Goal: Find specific page/section

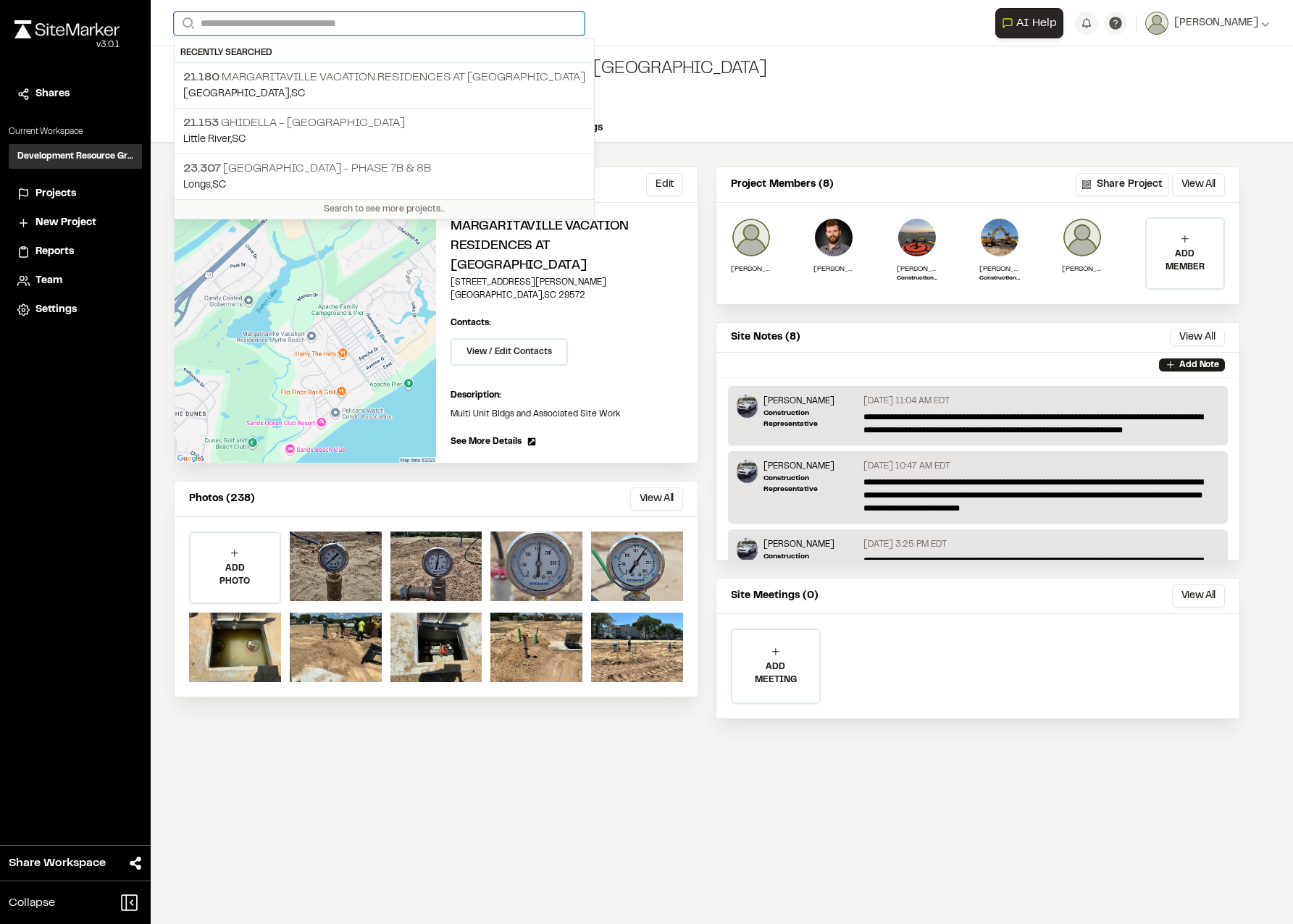
click at [219, 19] on input "Search" at bounding box center [379, 23] width 411 height 24
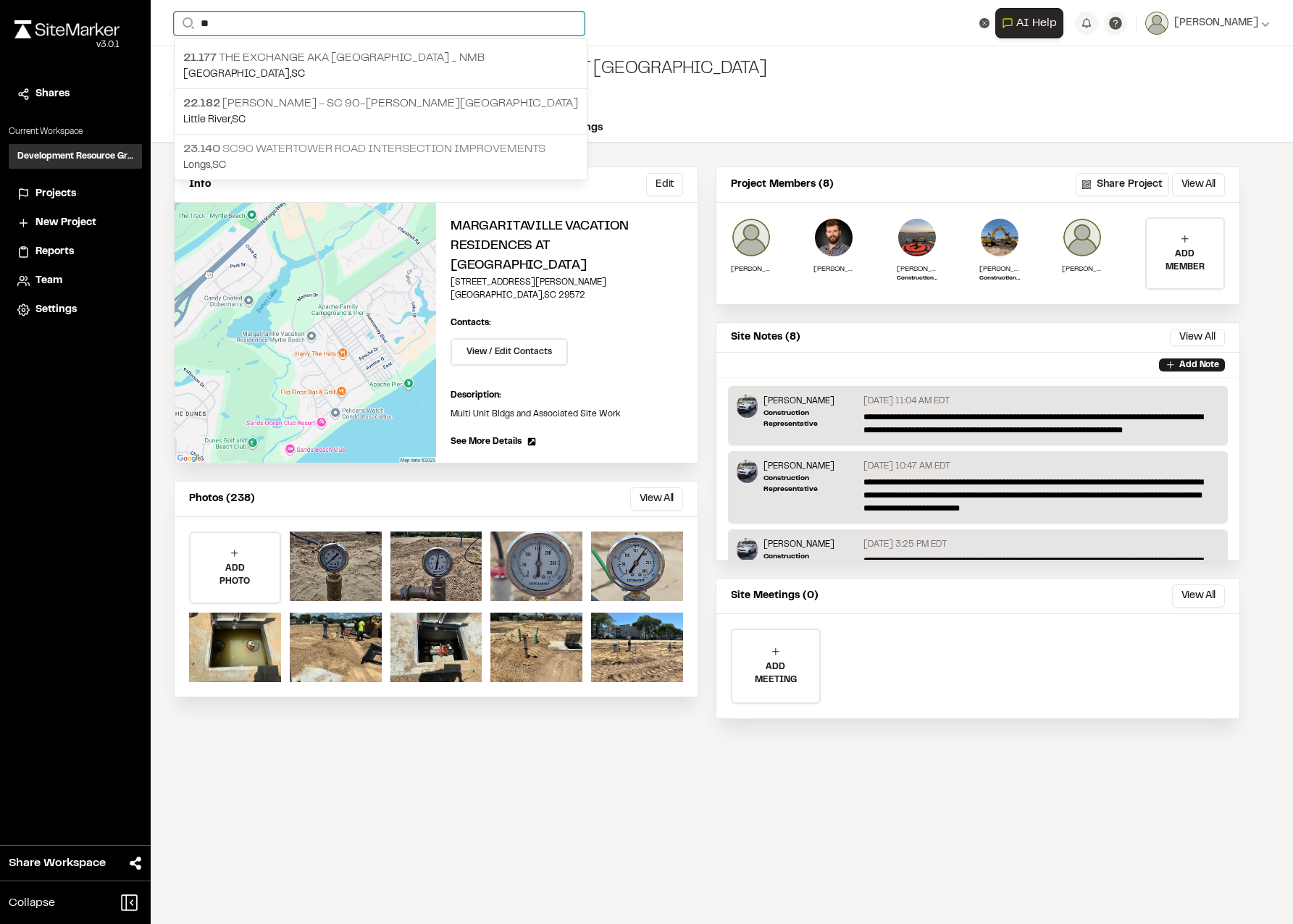
type input "**"
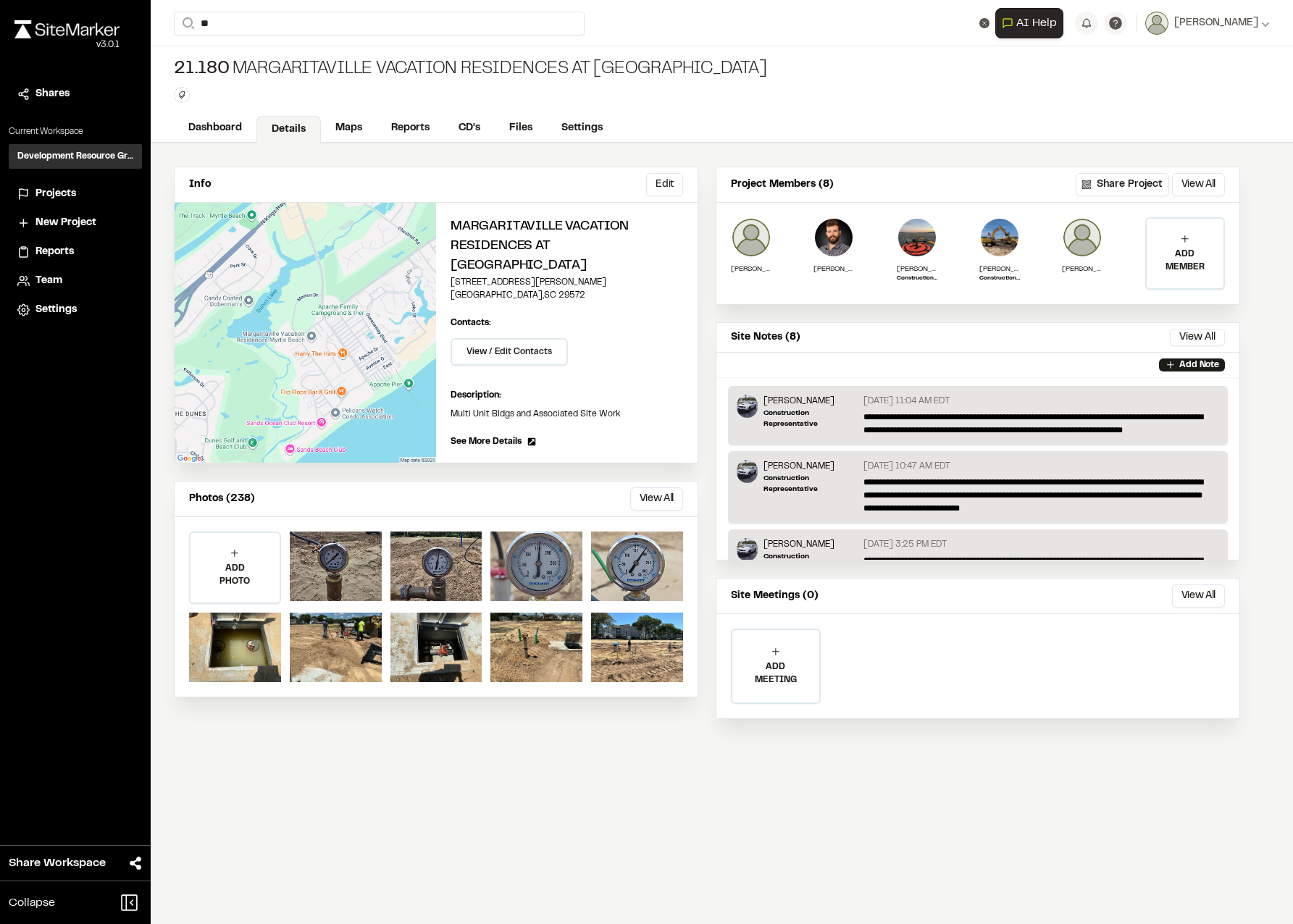
click at [286, 149] on p "23.140 SC90 Watertower Road Intersection Improvements" at bounding box center [380, 149] width 394 height 17
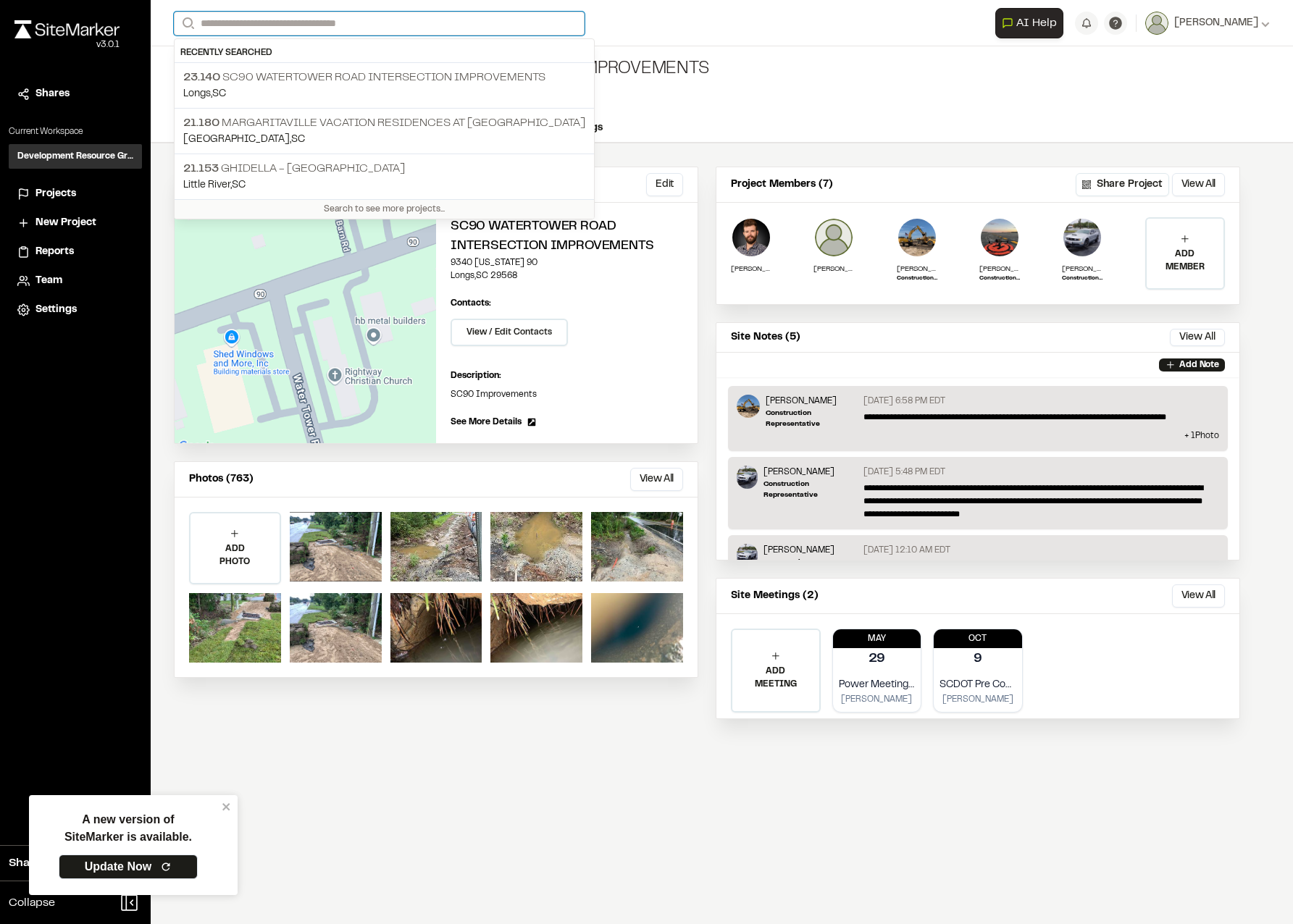
click at [226, 25] on input "Search" at bounding box center [379, 23] width 411 height 24
drag, startPoint x: 247, startPoint y: 134, endPoint x: 373, endPoint y: 189, distance: 137.5
click at [247, 134] on p "[GEOGRAPHIC_DATA] , [GEOGRAPHIC_DATA]" at bounding box center [384, 139] width 402 height 16
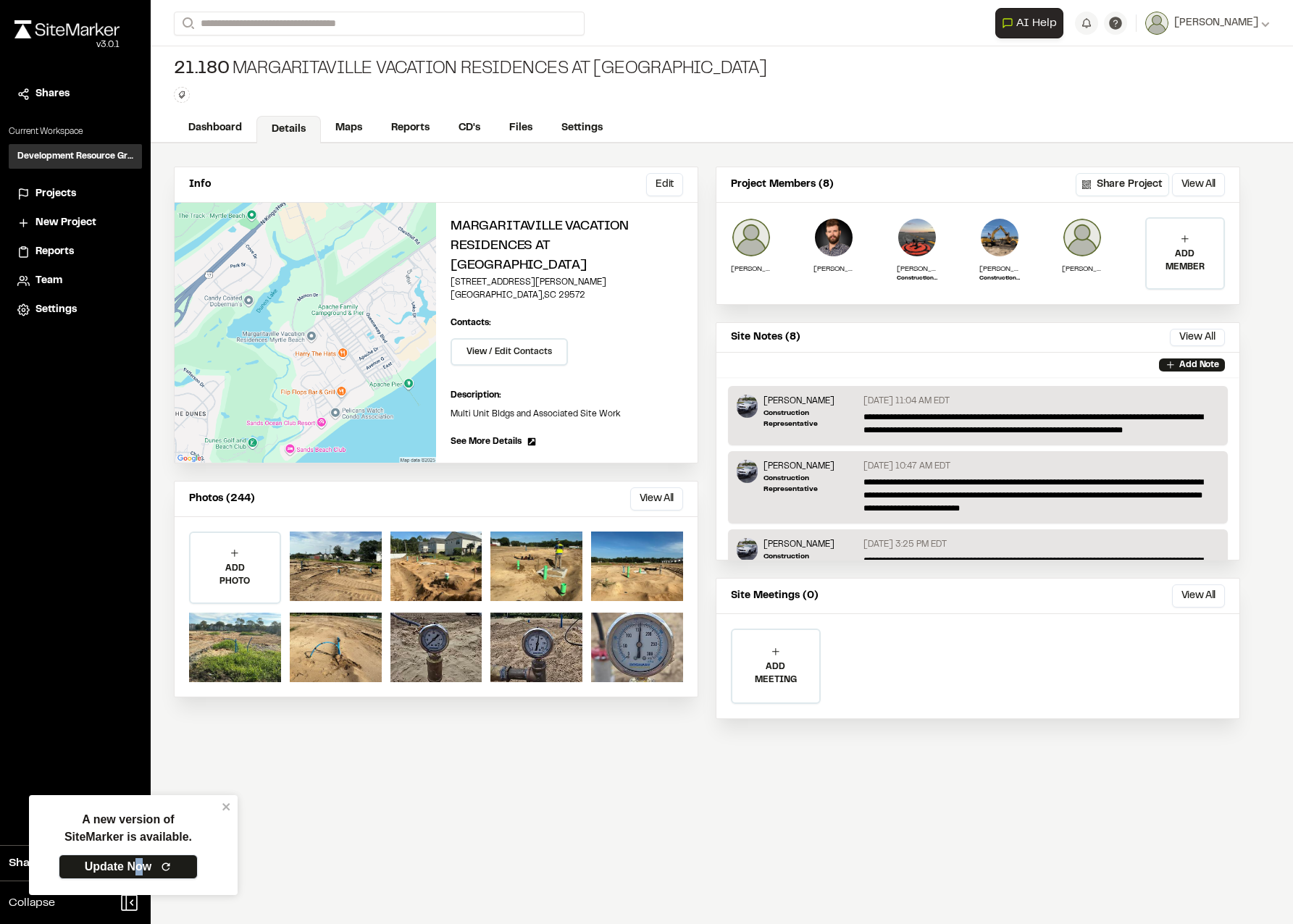
click at [138, 859] on link "Update Now" at bounding box center [128, 867] width 139 height 25
